Goal: Find specific page/section: Find specific page/section

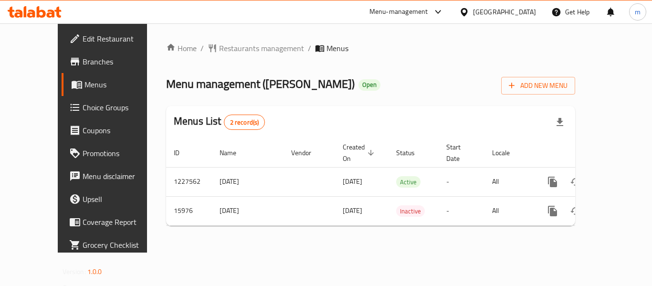
click at [469, 7] on icon at bounding box center [464, 12] width 10 height 10
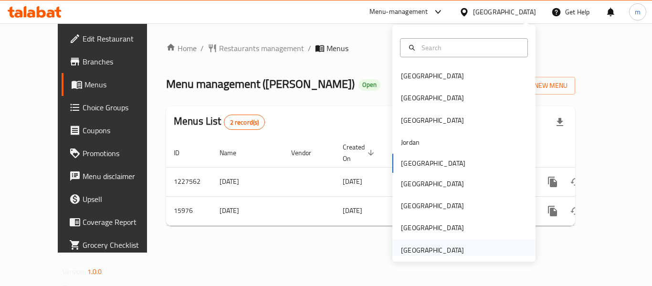
click at [441, 251] on div "[GEOGRAPHIC_DATA]" at bounding box center [432, 250] width 63 height 10
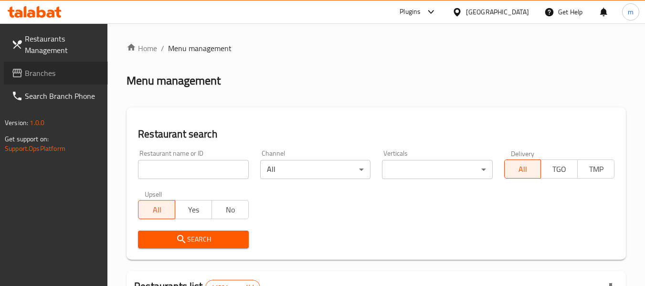
click at [42, 77] on span "Branches" at bounding box center [62, 72] width 75 height 11
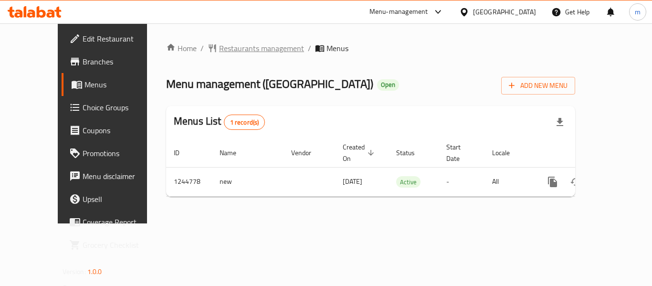
click at [229, 42] on span "Restaurants management" at bounding box center [261, 47] width 85 height 11
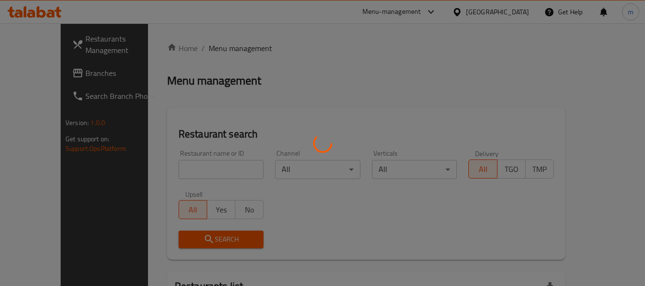
click at [181, 169] on div at bounding box center [322, 143] width 645 height 286
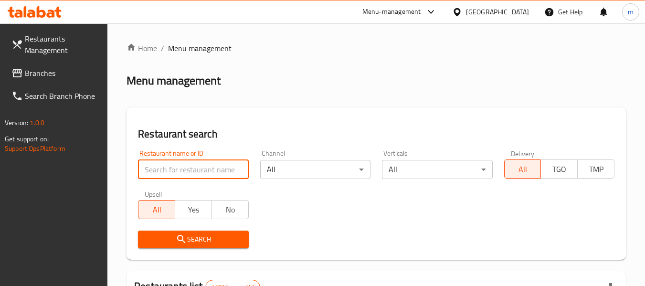
click at [181, 169] on input "search" at bounding box center [193, 169] width 110 height 19
paste input "682197"
type input "682197"
click button "Search" at bounding box center [193, 240] width 110 height 18
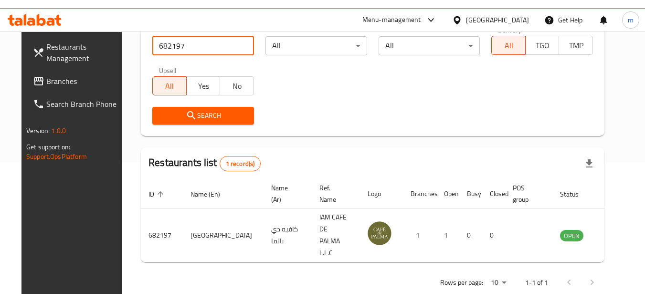
scroll to position [115, 0]
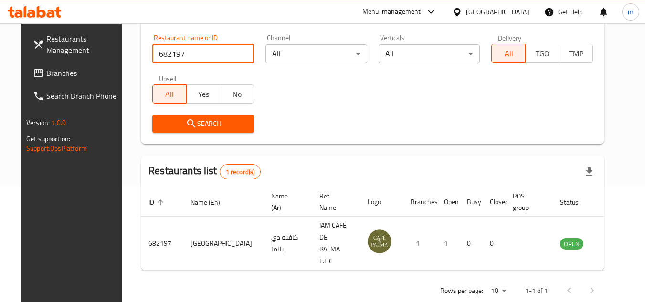
click at [47, 75] on span "Branches" at bounding box center [83, 72] width 75 height 11
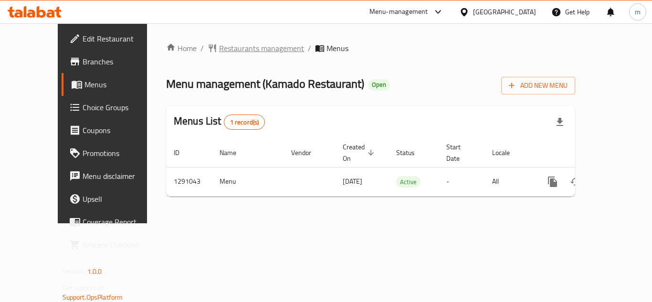
click at [232, 44] on span "Restaurants management" at bounding box center [261, 47] width 85 height 11
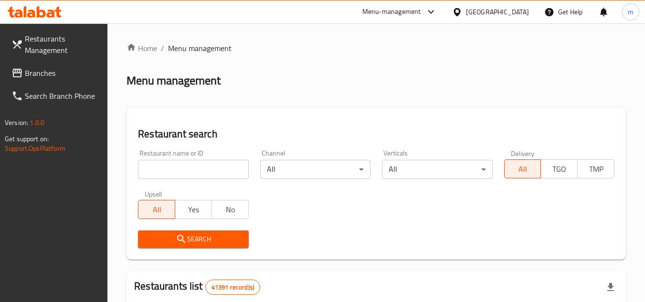
click at [182, 169] on input "search" at bounding box center [193, 169] width 110 height 19
paste input "697090"
type input "697090"
click button "Search" at bounding box center [193, 240] width 110 height 18
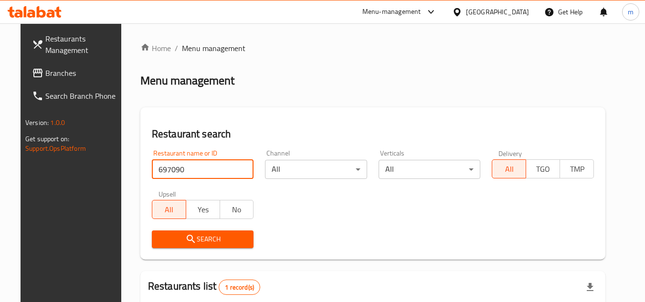
scroll to position [124, 0]
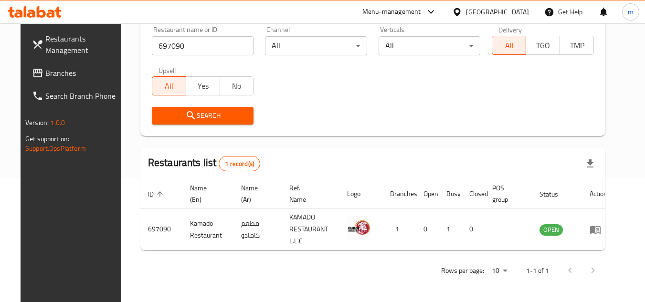
click at [45, 90] on span "Search Branch Phone" at bounding box center [82, 95] width 75 height 11
click at [36, 83] on link "Branches" at bounding box center [76, 73] width 104 height 23
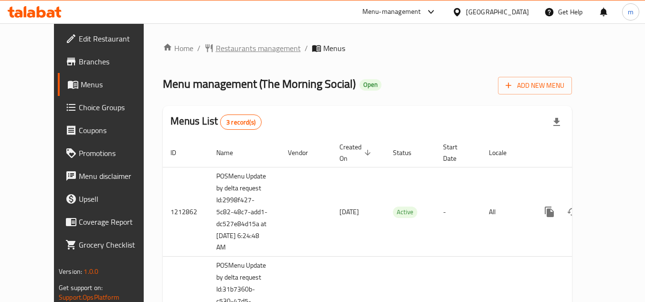
click at [233, 43] on span "Restaurants management" at bounding box center [258, 47] width 85 height 11
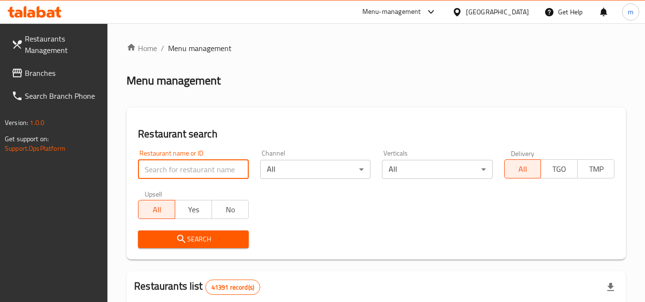
click at [188, 170] on input "search" at bounding box center [193, 169] width 110 height 19
paste input "633740"
type input "633740"
click button "Search" at bounding box center [193, 240] width 110 height 18
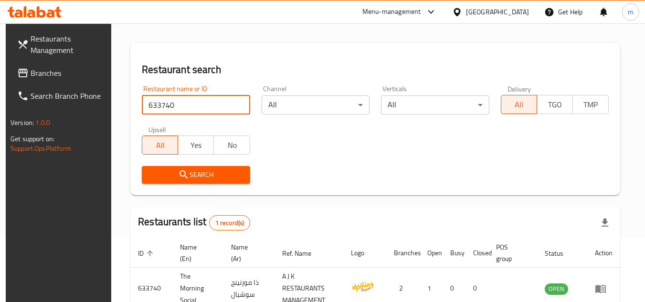
scroll to position [124, 0]
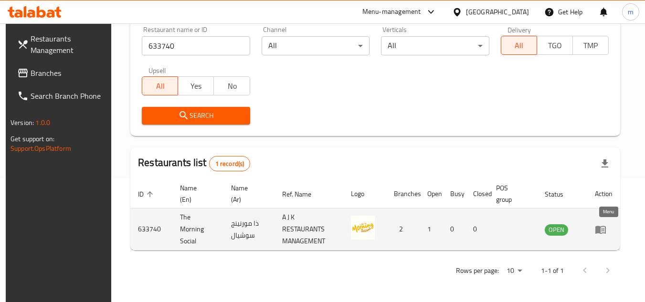
click at [606, 231] on icon "enhanced table" at bounding box center [600, 229] width 11 height 11
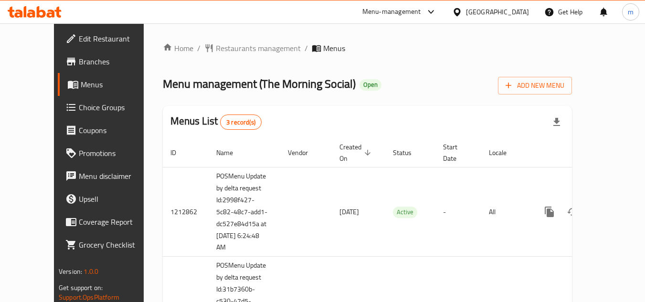
click at [38, 15] on icon at bounding box center [41, 11] width 9 height 11
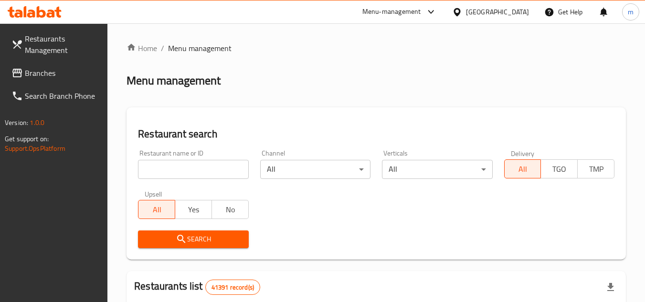
click at [35, 74] on span "Branches" at bounding box center [62, 72] width 75 height 11
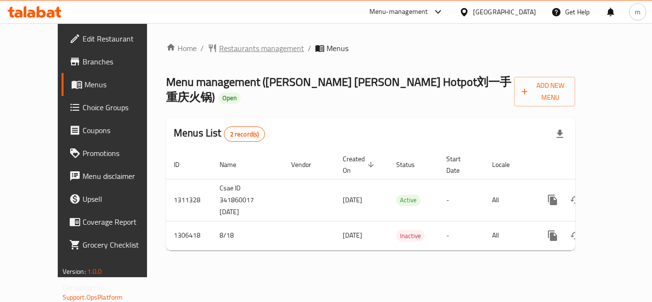
click at [258, 48] on span "Restaurants management" at bounding box center [261, 47] width 85 height 11
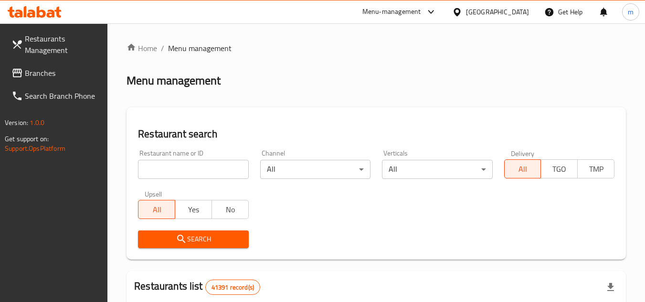
click at [190, 164] on input "search" at bounding box center [193, 169] width 110 height 19
paste input "704079"
type input "704079"
click button "Search" at bounding box center [193, 240] width 110 height 18
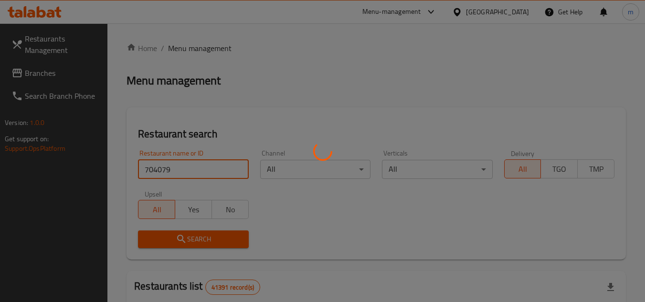
scroll to position [136, 0]
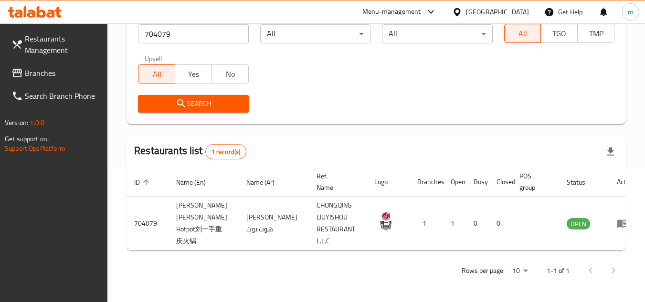
click at [63, 80] on link "Branches" at bounding box center [56, 73] width 104 height 23
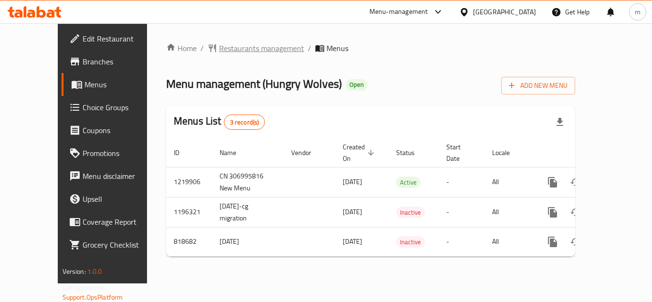
click at [219, 49] on span "Restaurants management" at bounding box center [261, 47] width 85 height 11
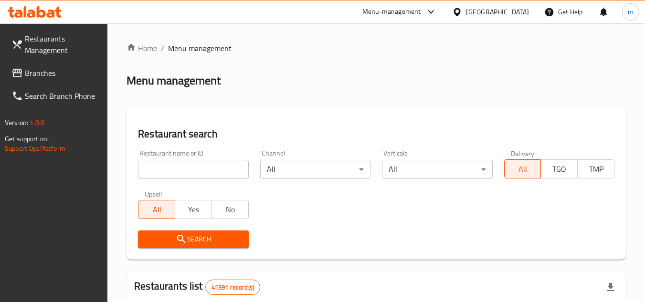
click at [179, 163] on input "search" at bounding box center [193, 169] width 110 height 19
paste input "643594"
type input "643594"
click button "Search" at bounding box center [193, 240] width 110 height 18
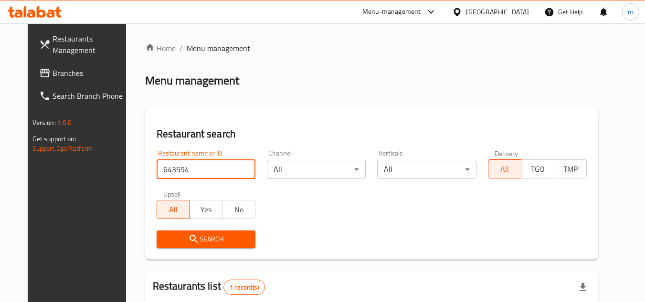
click at [510, 11] on div "[GEOGRAPHIC_DATA]" at bounding box center [497, 12] width 63 height 10
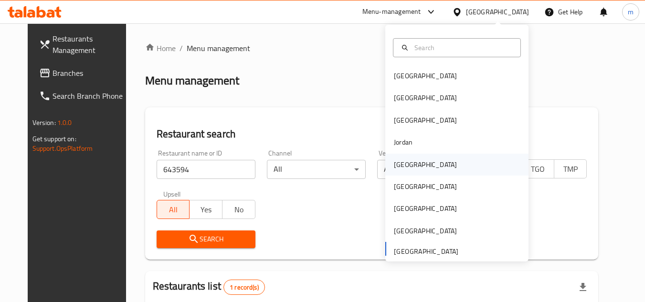
click at [397, 165] on div "[GEOGRAPHIC_DATA]" at bounding box center [425, 164] width 63 height 10
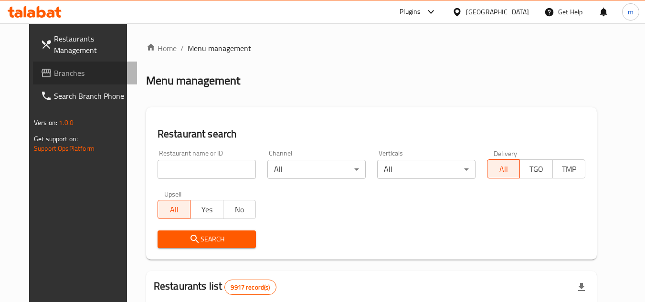
click at [77, 76] on span "Branches" at bounding box center [91, 72] width 75 height 11
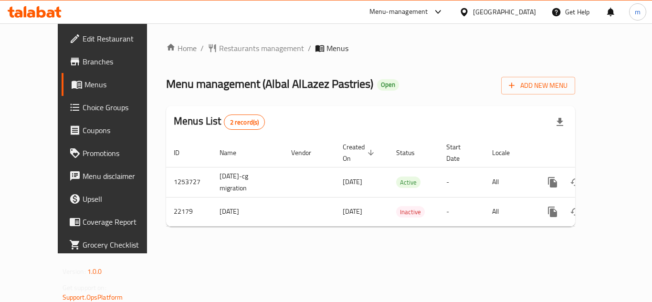
click at [523, 3] on div "Kuwait" at bounding box center [497, 11] width 92 height 23
click at [517, 10] on div "Kuwait" at bounding box center [504, 12] width 63 height 10
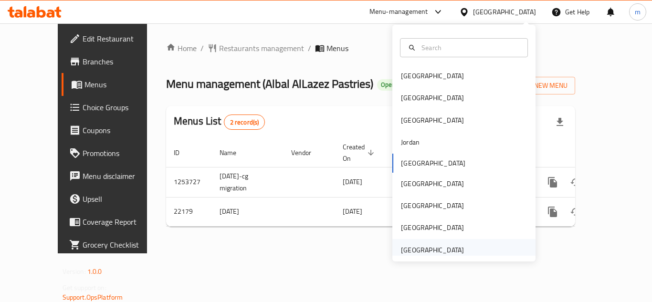
click at [424, 253] on div "[GEOGRAPHIC_DATA]" at bounding box center [432, 250] width 63 height 10
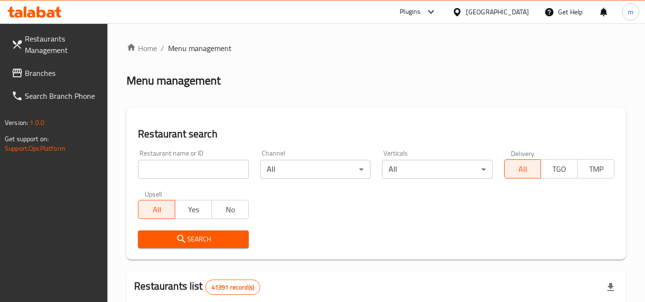
click at [44, 71] on span "Branches" at bounding box center [62, 72] width 75 height 11
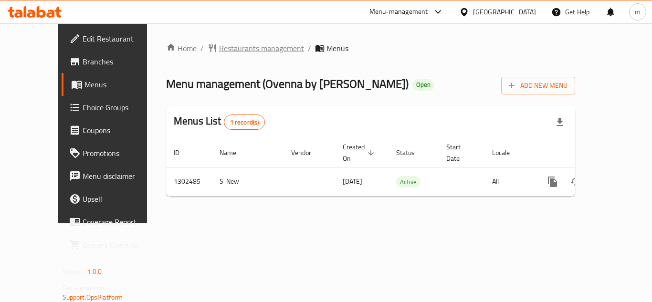
click at [233, 54] on span "Restaurants management" at bounding box center [261, 47] width 85 height 11
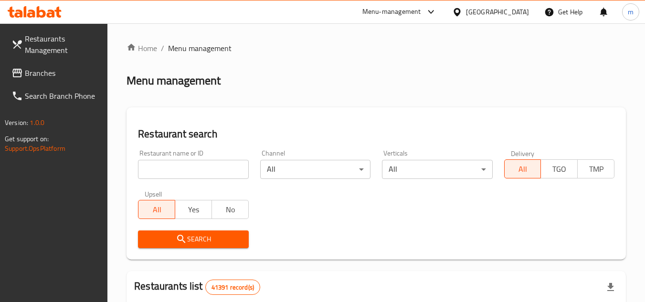
click at [190, 174] on input "search" at bounding box center [193, 169] width 110 height 19
paste input "702440"
type input "702440"
click button "Search" at bounding box center [193, 240] width 110 height 18
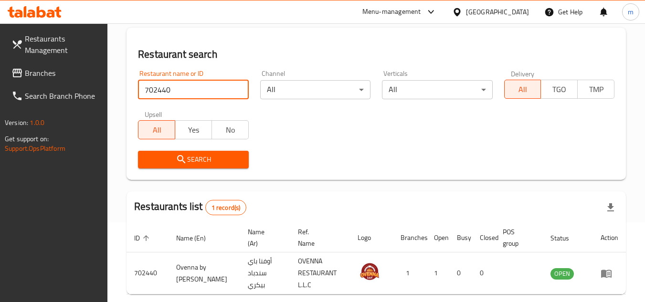
scroll to position [124, 0]
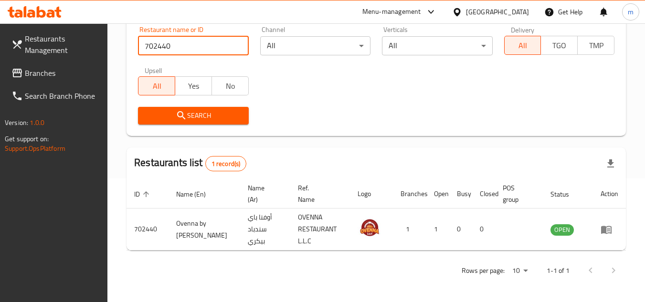
click at [65, 73] on span "Branches" at bounding box center [62, 72] width 75 height 11
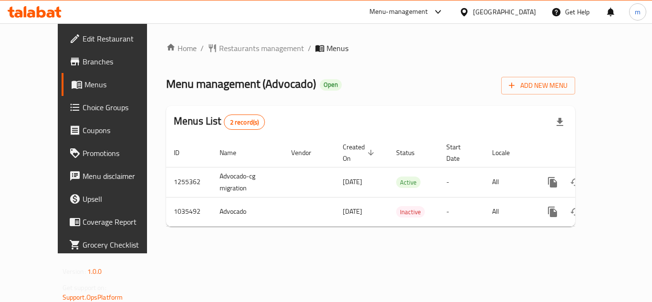
click at [478, 10] on div "[GEOGRAPHIC_DATA]" at bounding box center [504, 12] width 63 height 10
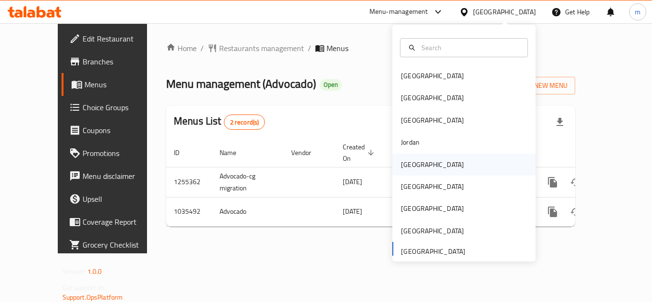
click at [419, 158] on div "Kuwait" at bounding box center [432, 165] width 78 height 22
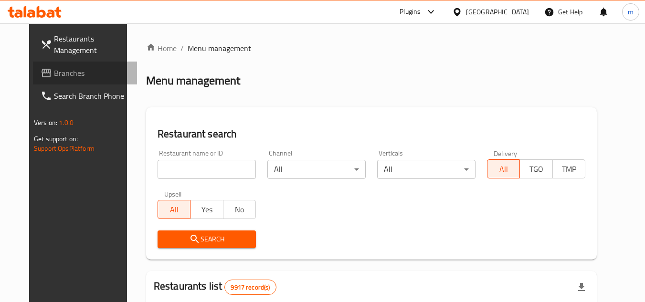
click at [60, 77] on span "Branches" at bounding box center [91, 72] width 75 height 11
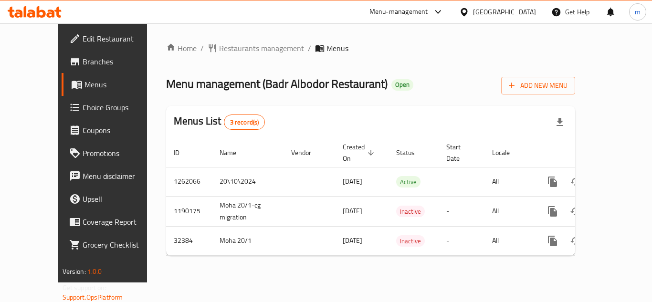
click at [469, 15] on icon at bounding box center [464, 12] width 10 height 10
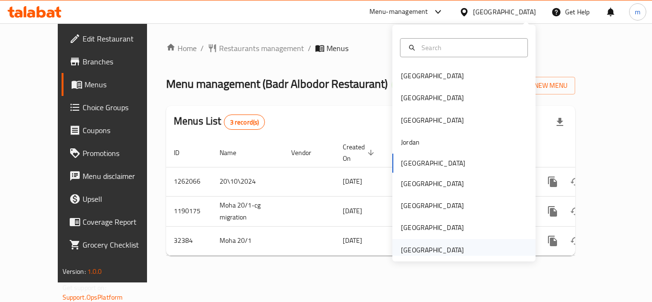
click at [438, 246] on div "[GEOGRAPHIC_DATA]" at bounding box center [432, 250] width 63 height 10
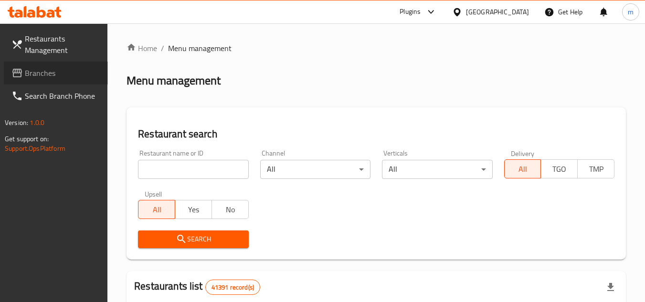
click at [56, 73] on span "Branches" at bounding box center [62, 72] width 75 height 11
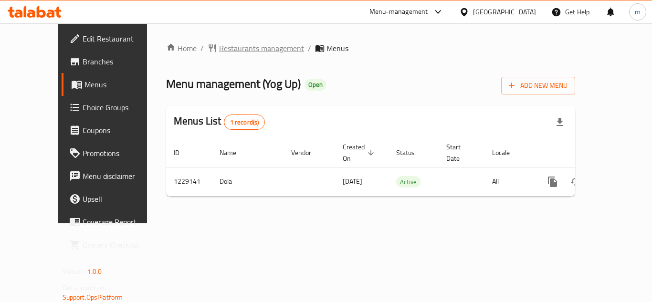
click at [219, 51] on span "Restaurants management" at bounding box center [261, 47] width 85 height 11
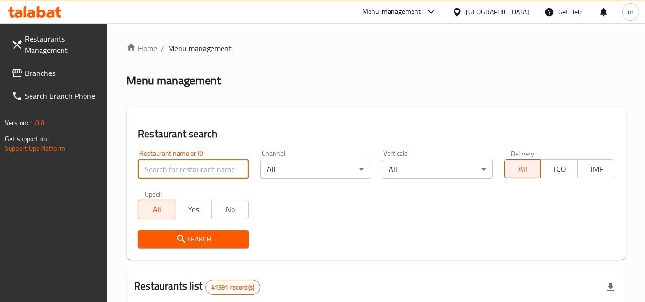
click at [190, 170] on input "search" at bounding box center [193, 169] width 110 height 19
paste input "676655"
type input "676655"
click button "Search" at bounding box center [193, 240] width 110 height 18
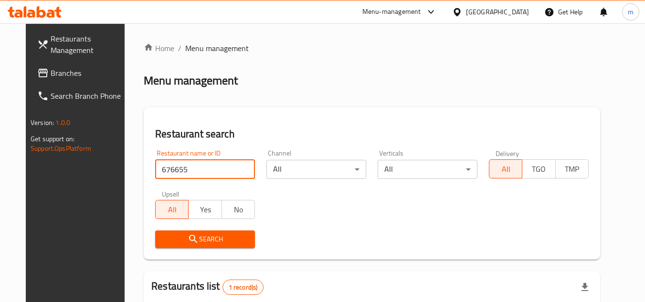
scroll to position [115, 0]
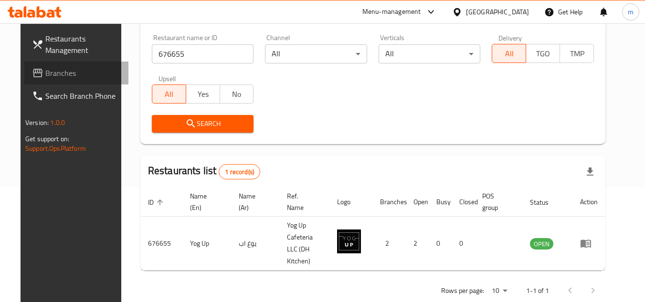
click at [84, 66] on link "Branches" at bounding box center [76, 73] width 104 height 23
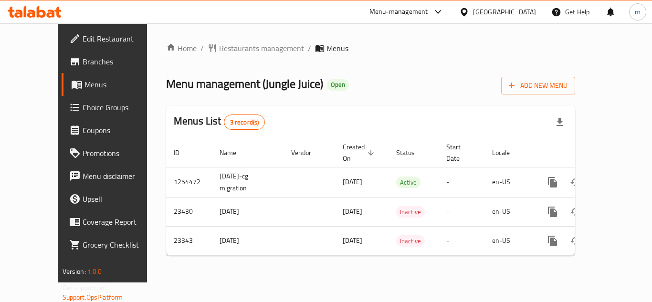
click at [51, 11] on icon at bounding box center [51, 14] width 8 height 8
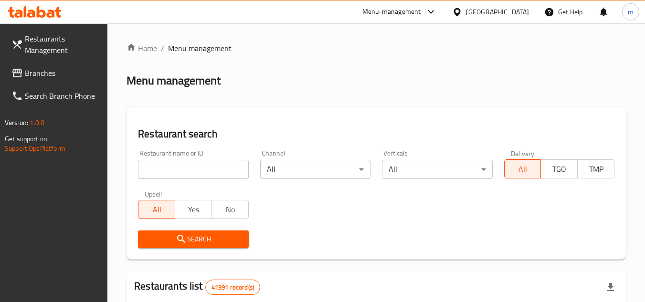
click at [201, 176] on input "search" at bounding box center [193, 169] width 110 height 19
paste input "34379"
type input "34379"
click at [36, 63] on link "Branches" at bounding box center [56, 73] width 104 height 23
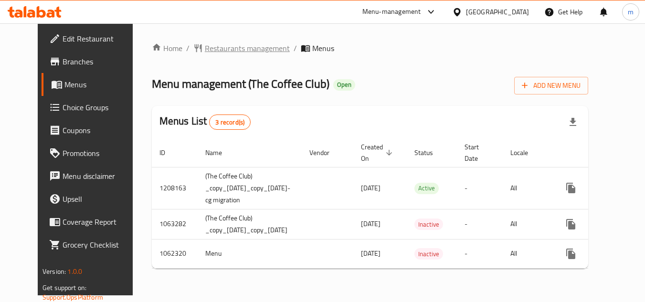
click at [225, 51] on span "Restaurants management" at bounding box center [247, 47] width 85 height 11
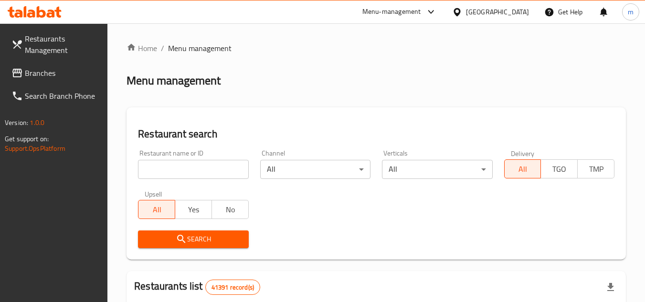
click at [208, 168] on input "search" at bounding box center [193, 169] width 110 height 19
paste input "17853"
type input "17853"
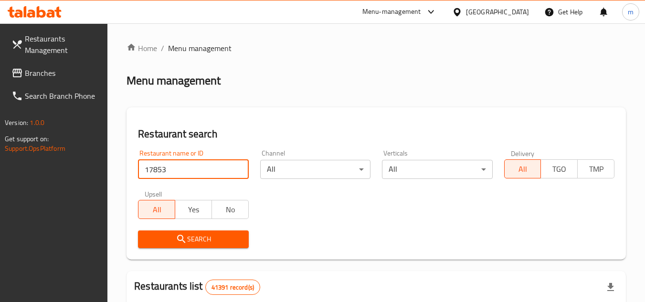
click button "Search" at bounding box center [193, 240] width 110 height 18
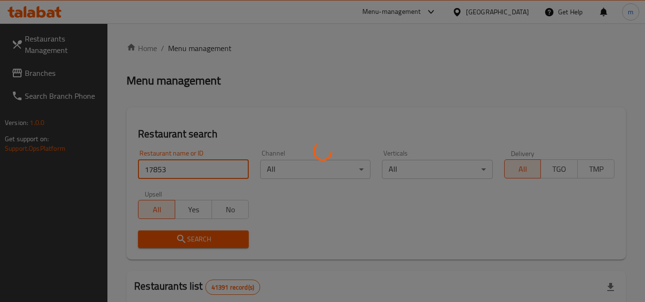
click button "Search" at bounding box center [193, 240] width 110 height 18
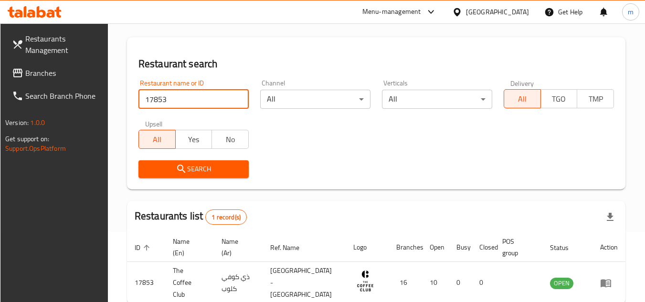
scroll to position [115, 0]
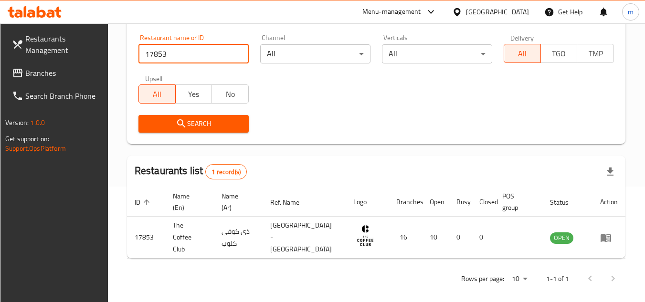
click at [45, 80] on link "Branches" at bounding box center [56, 73] width 104 height 23
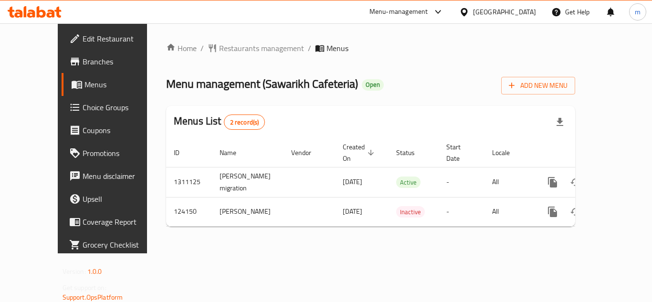
click at [63, 21] on div at bounding box center [34, 11] width 69 height 19
click at [48, 11] on icon at bounding box center [51, 14] width 8 height 8
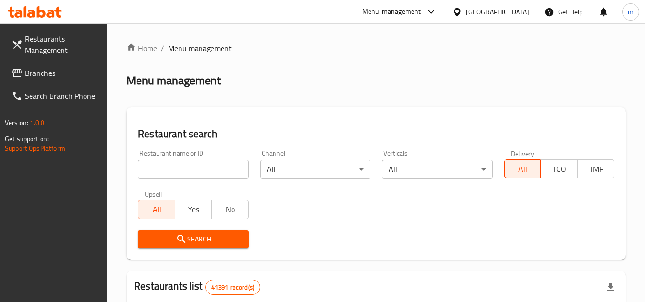
click at [14, 68] on icon at bounding box center [16, 72] width 11 height 11
